Goal: Transaction & Acquisition: Subscribe to service/newsletter

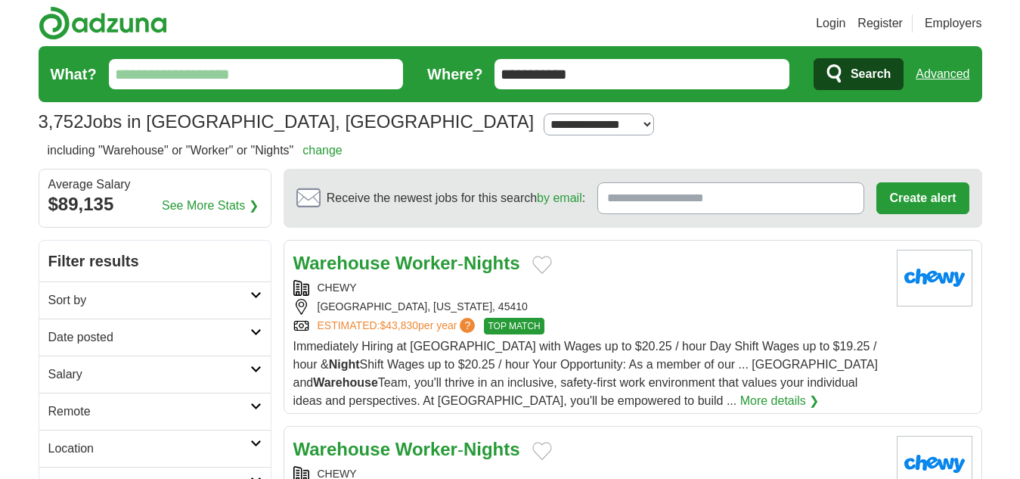
click at [467, 451] on link "Warehouse Worker - Nights" at bounding box center [406, 448] width 227 height 20
click at [253, 331] on icon at bounding box center [255, 332] width 11 height 8
click at [149, 372] on link "Last 24 hours" at bounding box center [154, 373] width 213 height 18
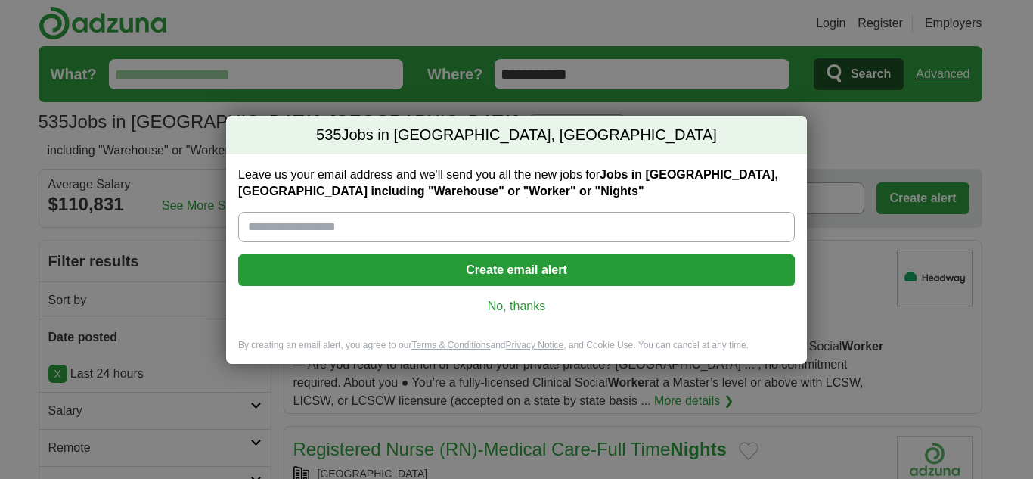
click at [525, 300] on link "No, thanks" at bounding box center [516, 306] width 532 height 17
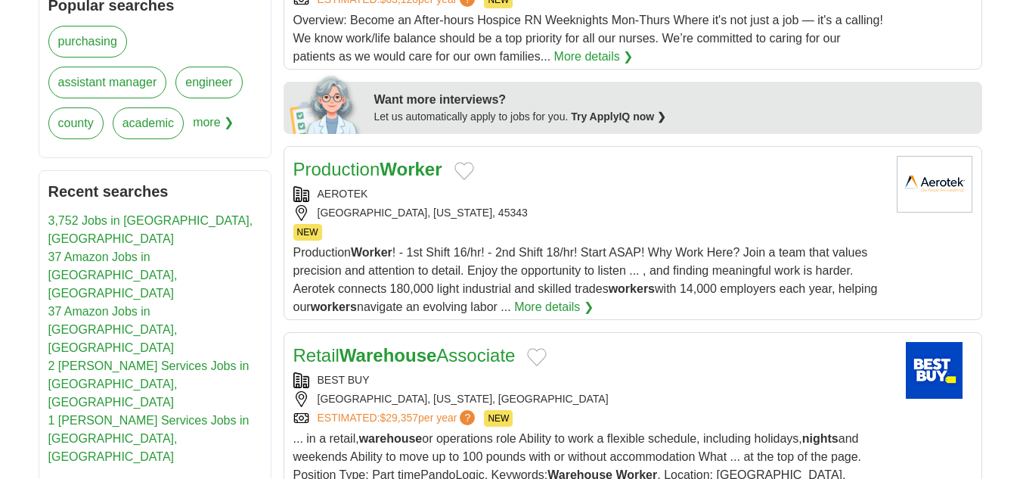
scroll to position [698, 0]
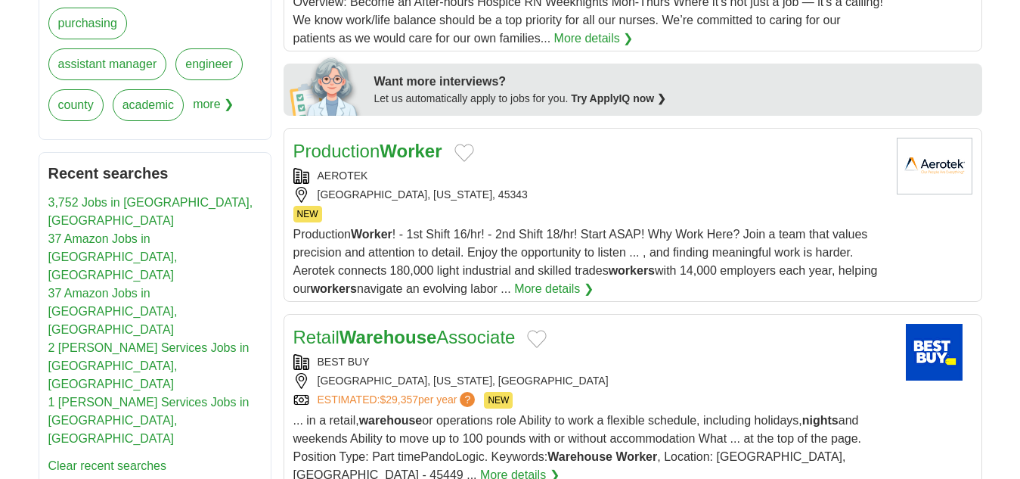
click at [558, 286] on link "More details ❯" at bounding box center [553, 289] width 79 height 18
click at [110, 232] on link "37 Amazon Jobs in [GEOGRAPHIC_DATA], [GEOGRAPHIC_DATA]" at bounding box center [112, 256] width 129 height 49
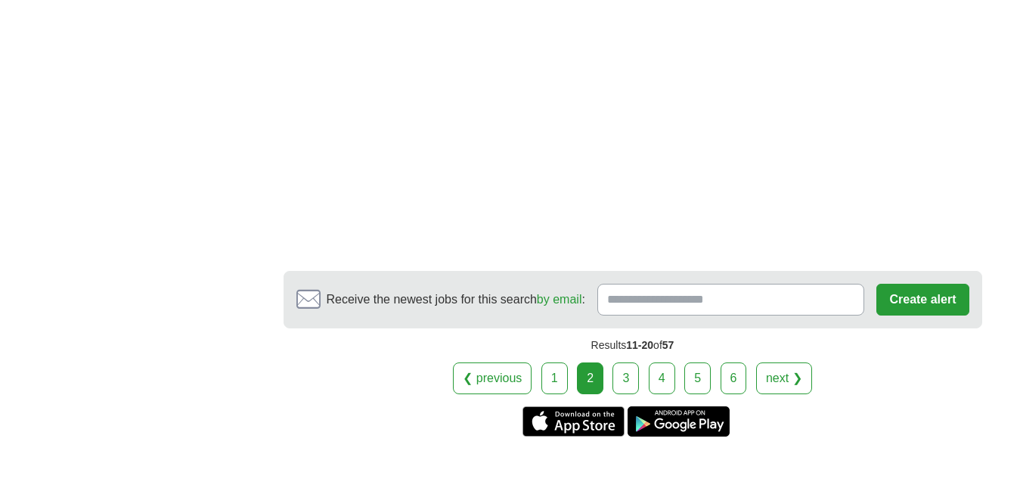
scroll to position [2874, 0]
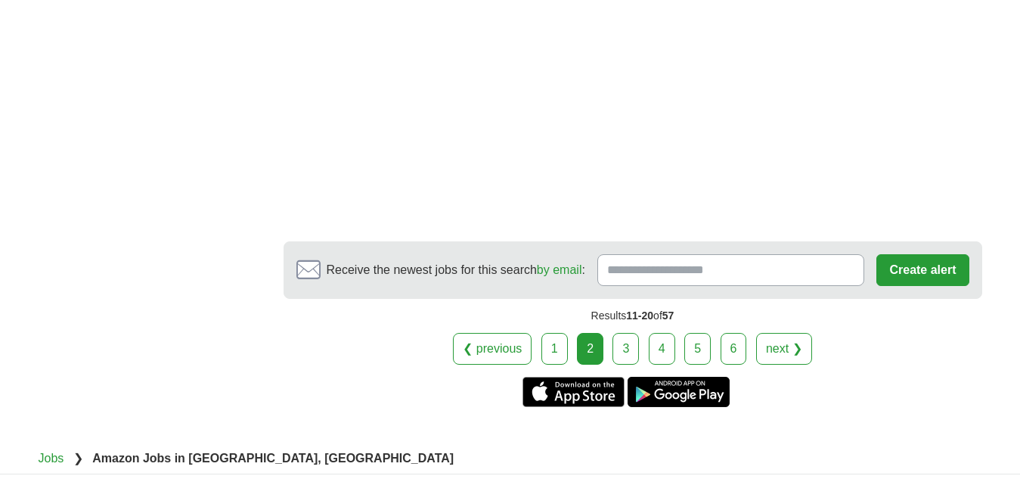
click at [624, 355] on link "3" at bounding box center [625, 349] width 26 height 32
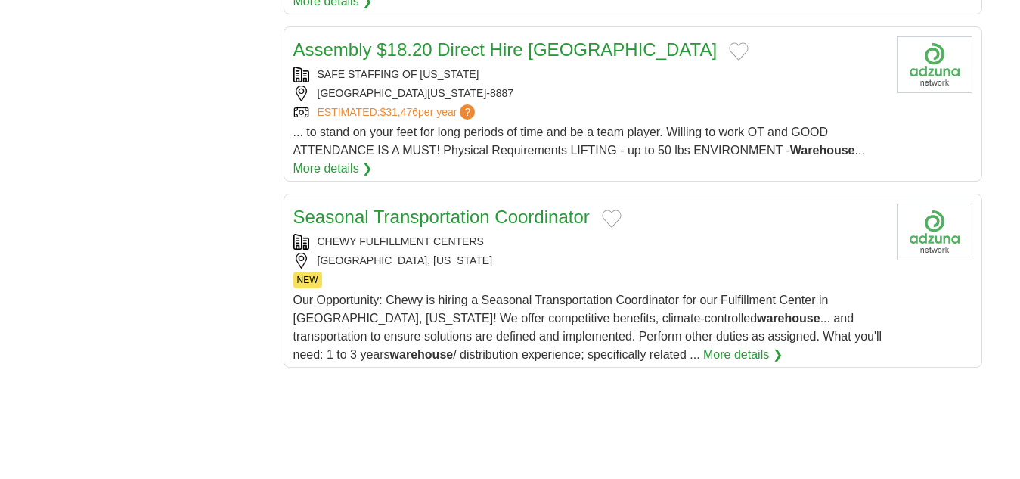
scroll to position [1773, 0]
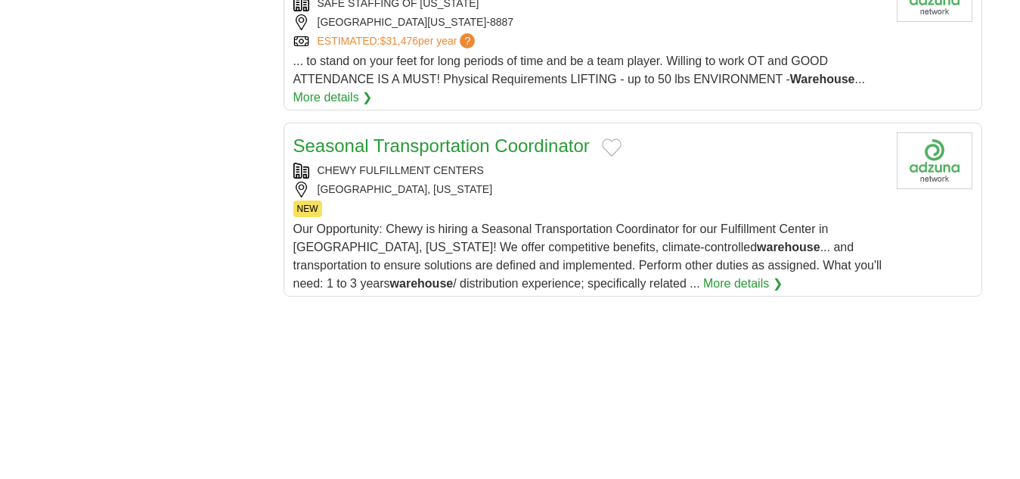
click at [703, 280] on link "More details ❯" at bounding box center [742, 283] width 79 height 18
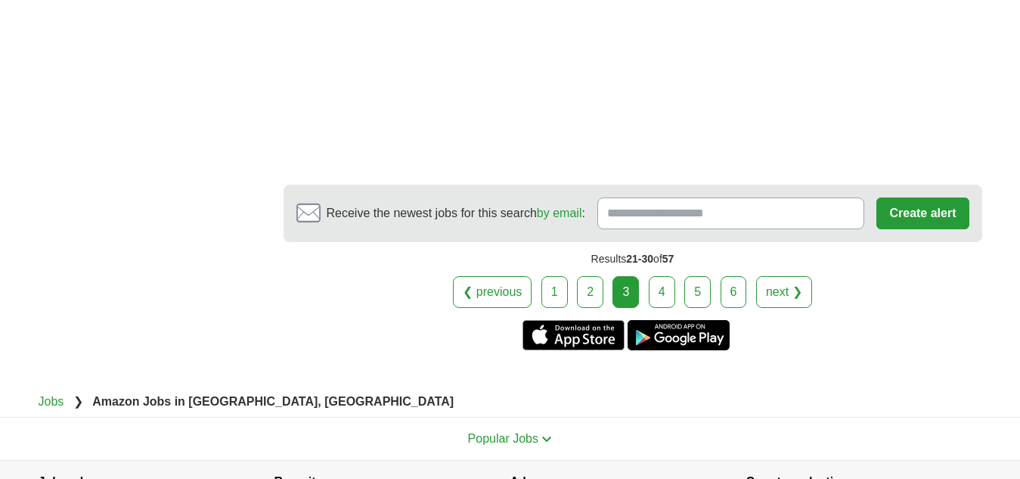
scroll to position [3014, 0]
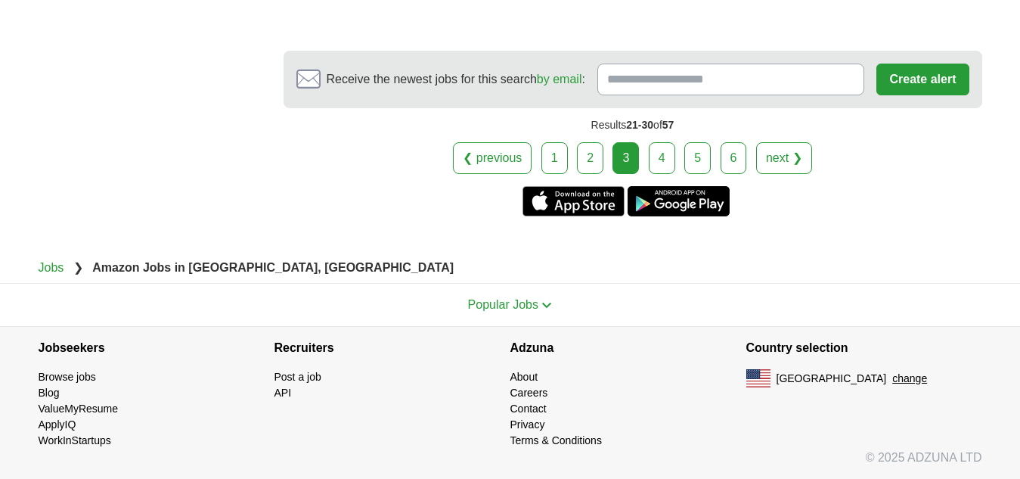
click at [662, 158] on link "4" at bounding box center [662, 158] width 26 height 32
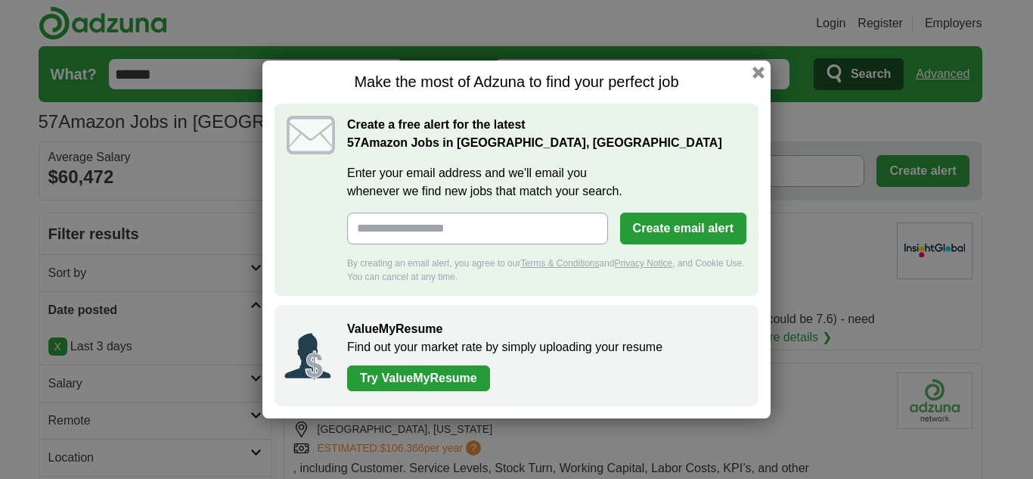
click at [469, 218] on input "Enter your email address and we'll email you whenever we find new jobs that mat…" at bounding box center [477, 228] width 261 height 32
type input "**********"
click at [664, 229] on button "Create email alert" at bounding box center [683, 228] width 126 height 32
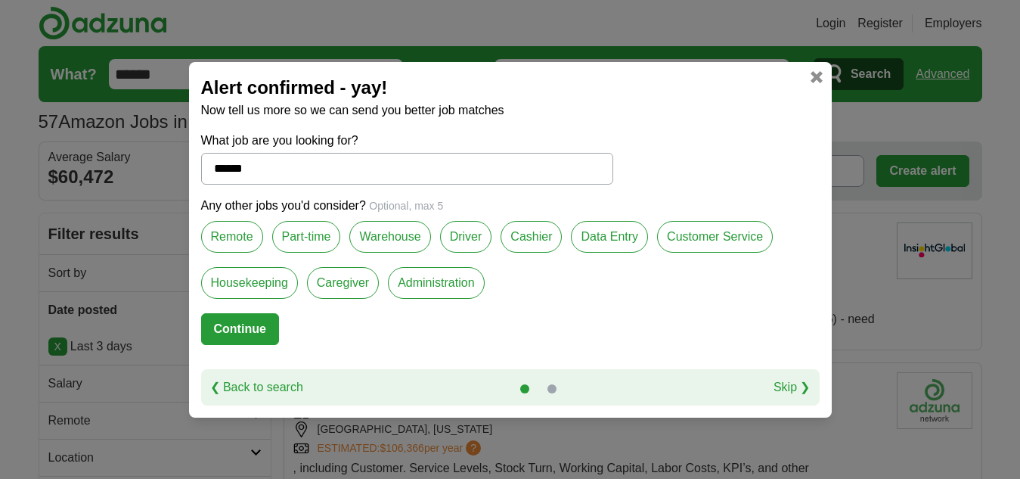
click at [385, 235] on label "Warehouse" at bounding box center [389, 237] width 81 height 32
click at [623, 234] on label "Data Entry" at bounding box center [609, 237] width 77 height 32
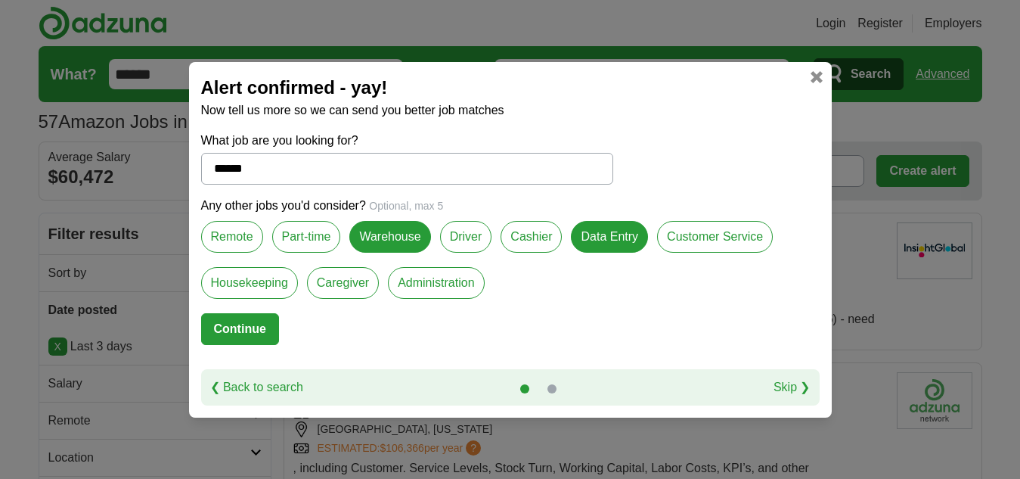
click at [690, 231] on label "Customer Service" at bounding box center [715, 237] width 116 height 32
click at [243, 226] on label "Remote" at bounding box center [232, 237] width 62 height 32
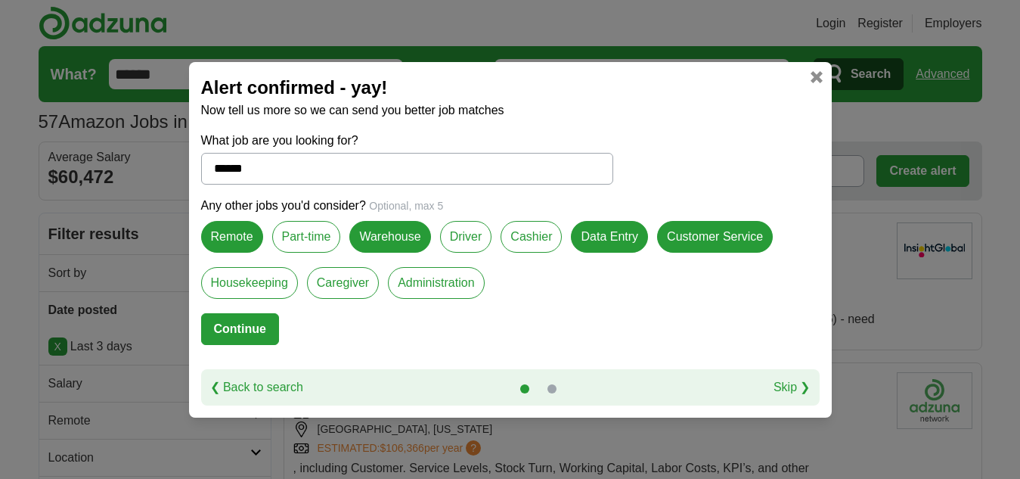
click at [822, 76] on link at bounding box center [816, 77] width 12 height 12
